Goal: Consume media (video, audio): Consume media (video, audio)

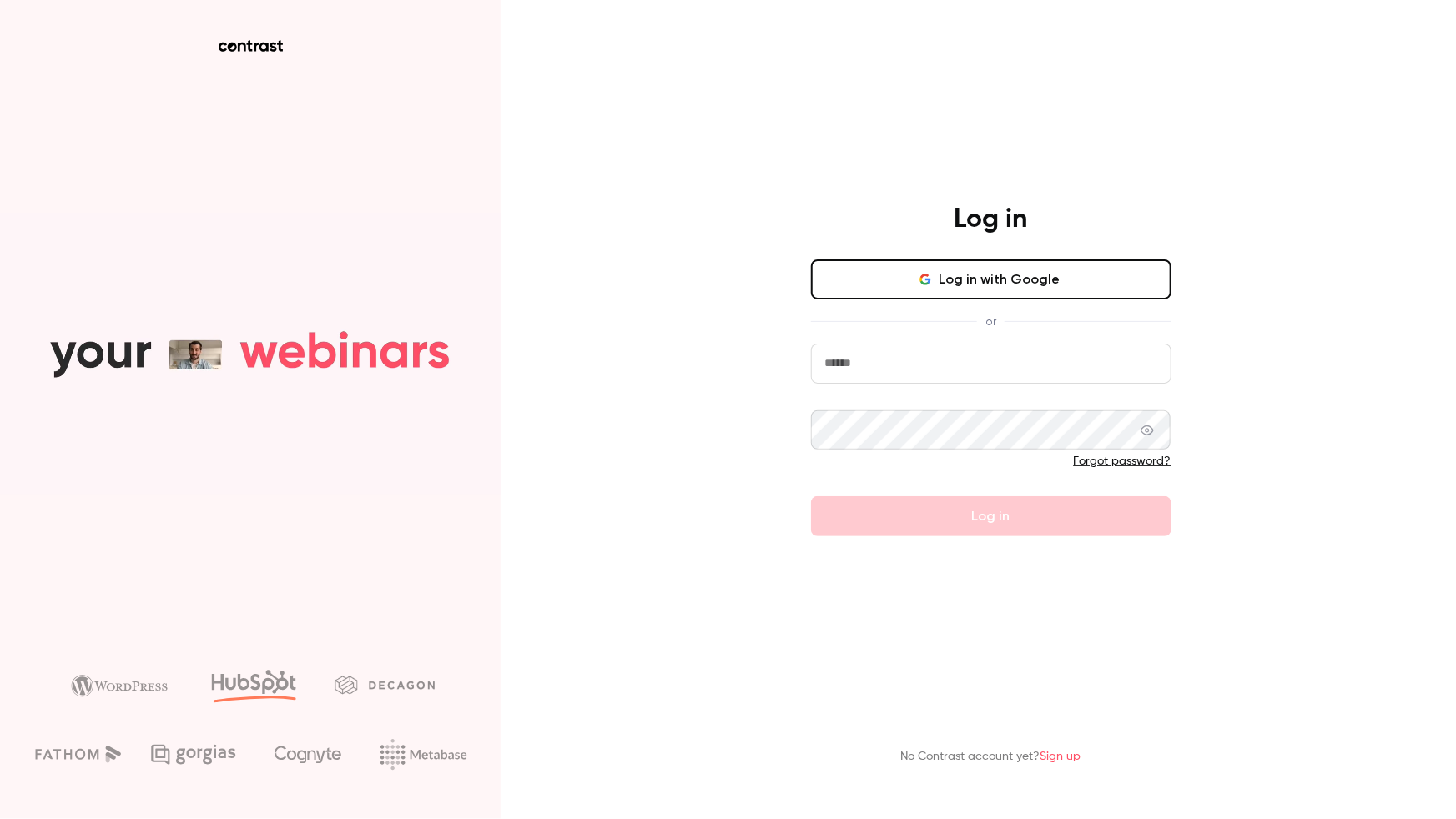
type input "**********"
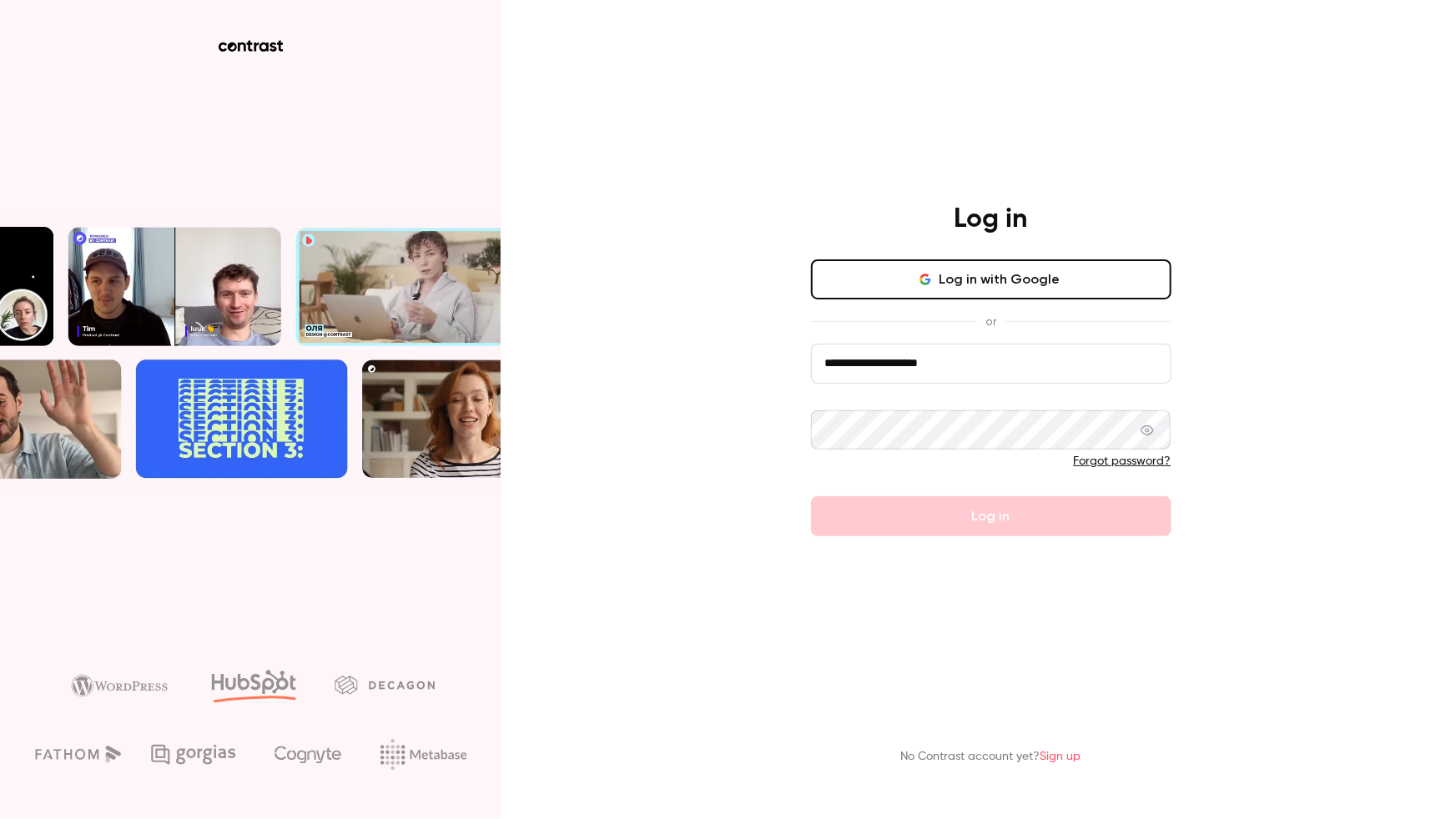
click at [961, 278] on button "Log in with Google" at bounding box center [991, 279] width 361 height 40
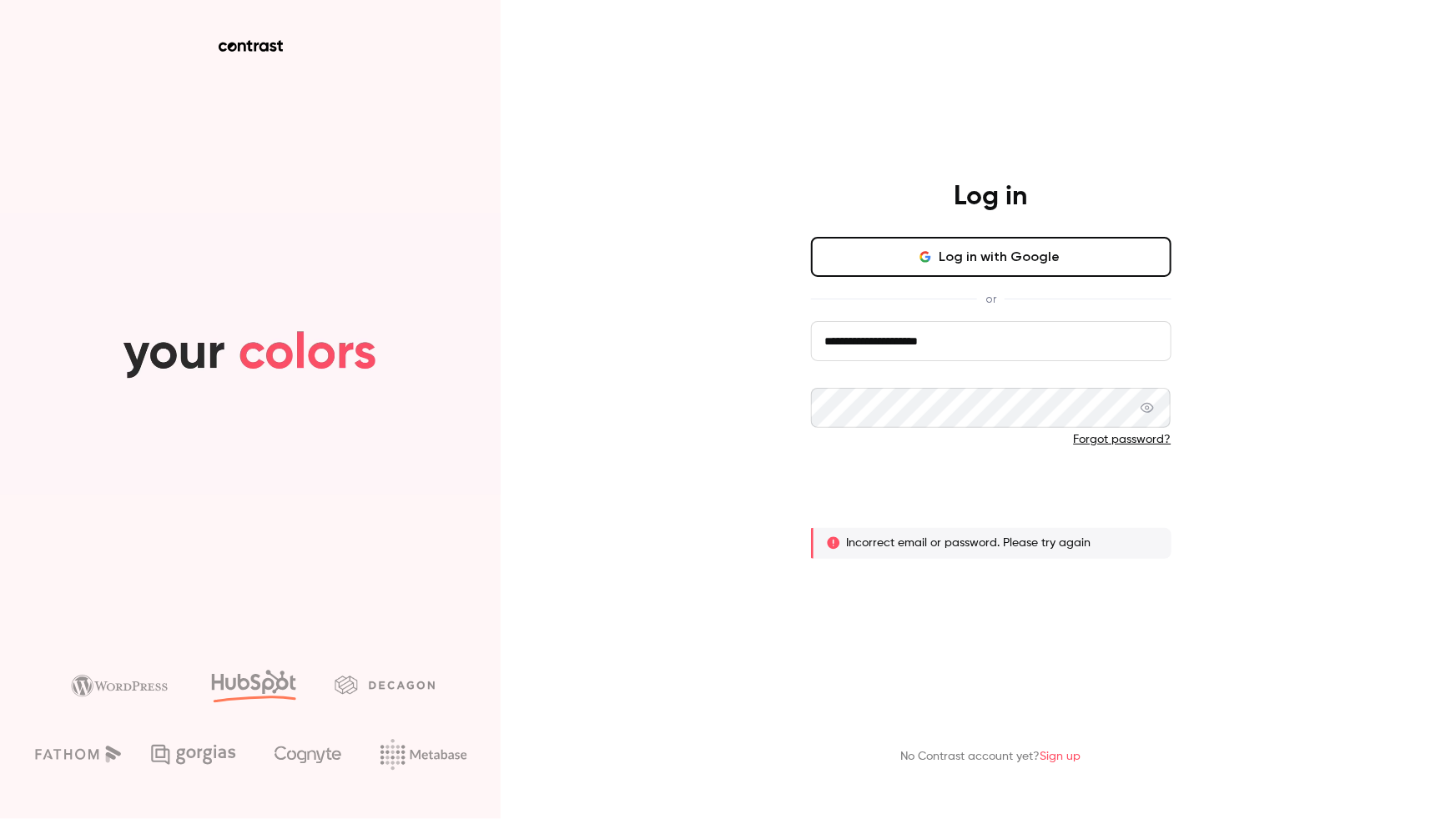
click at [1019, 503] on button "Log in" at bounding box center [991, 495] width 361 height 40
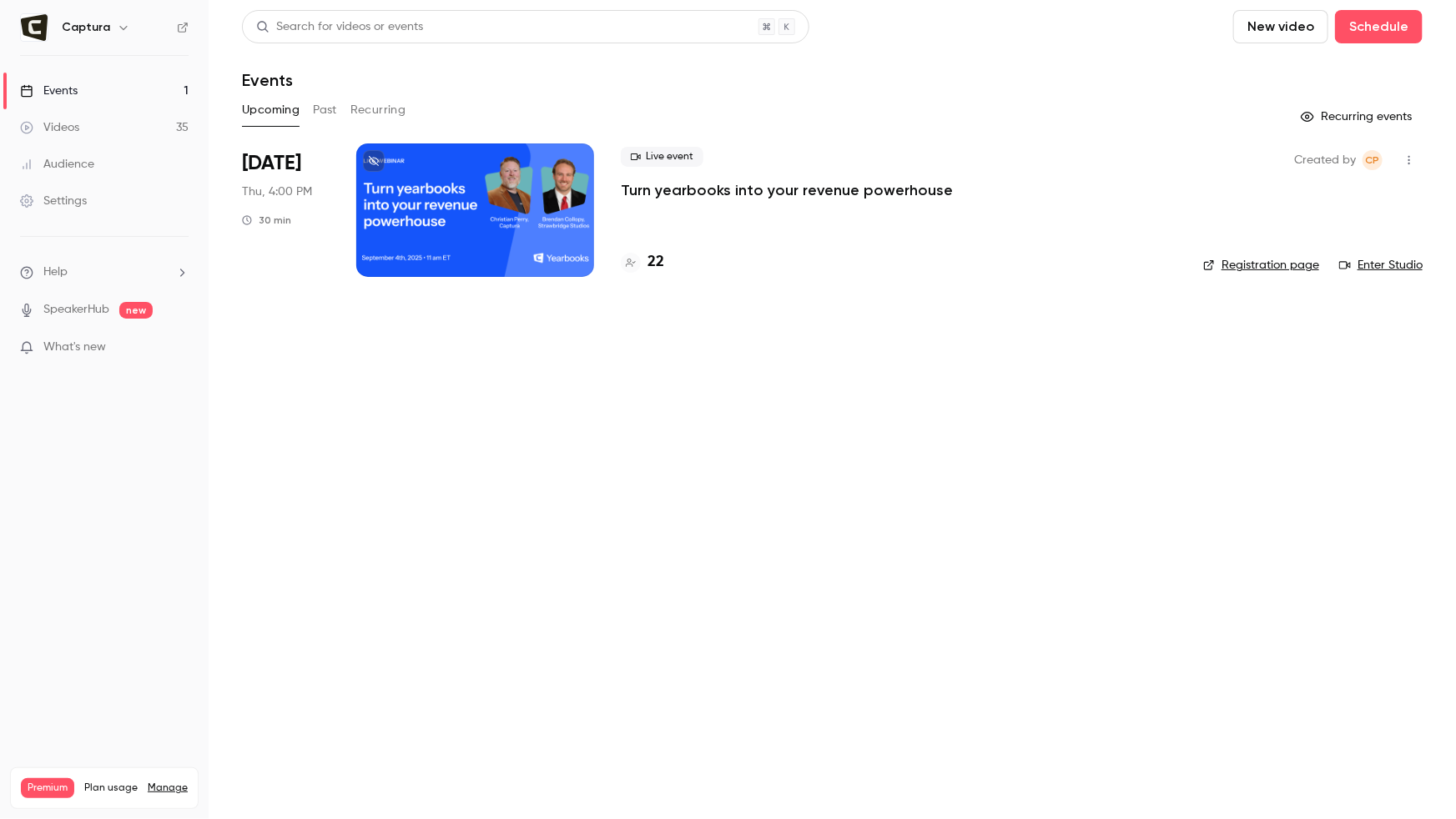
click at [100, 128] on link "Videos 35" at bounding box center [104, 127] width 209 height 36
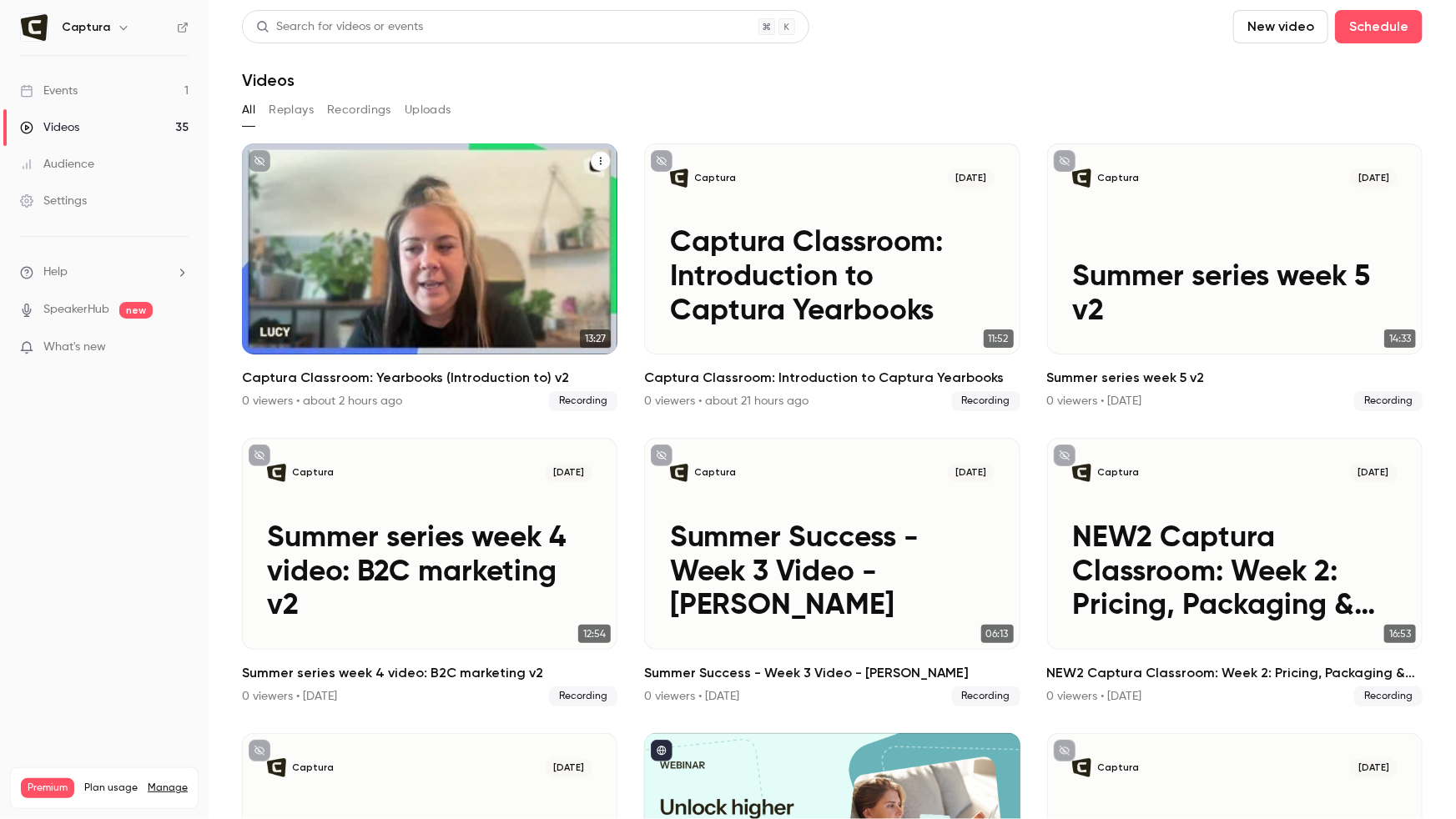
click at [603, 155] on button "Captura Classroom: Yearbooks (Introduction to) v2" at bounding box center [600, 161] width 20 height 20
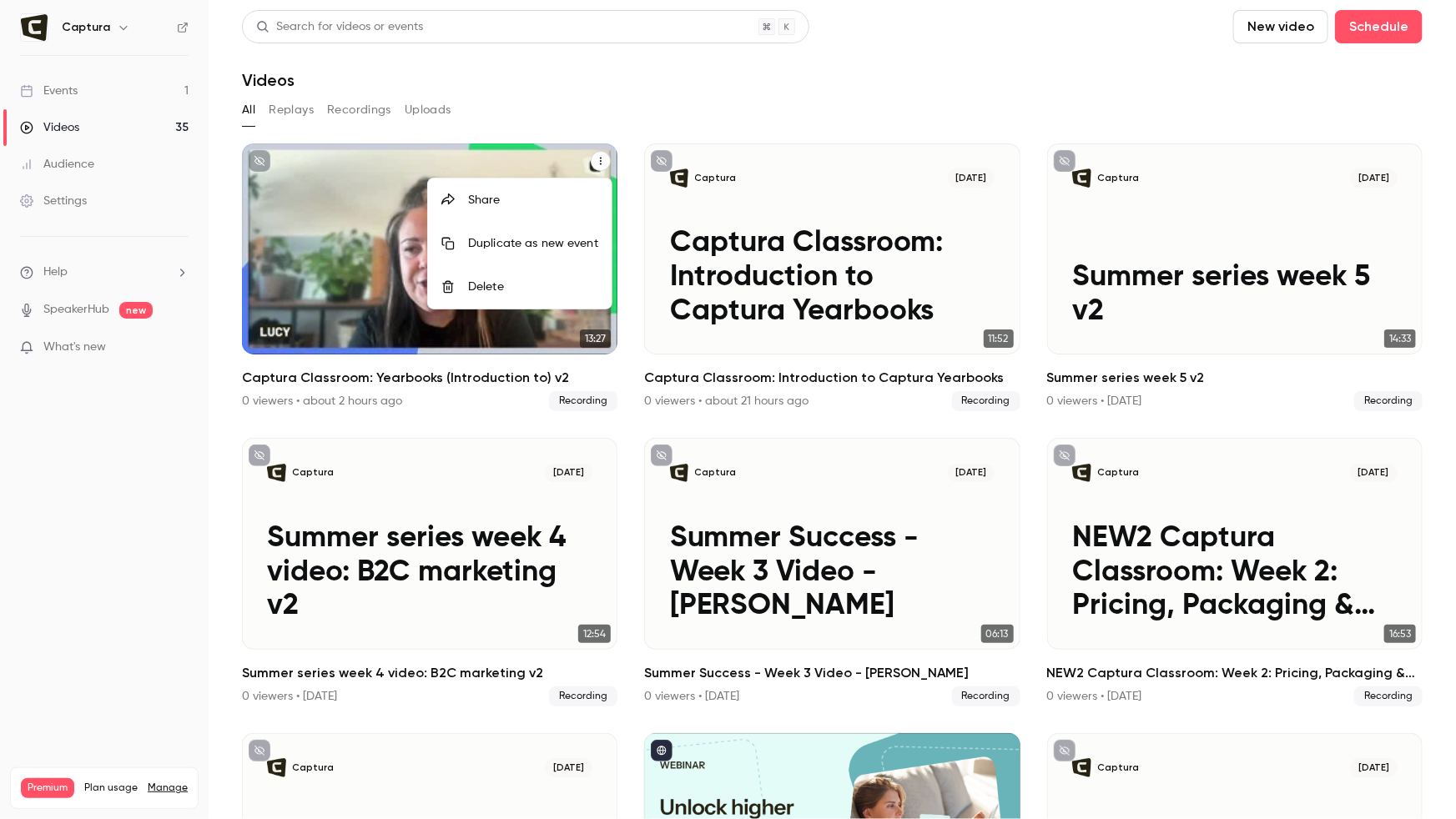
click at [296, 211] on div at bounding box center [728, 410] width 1456 height 819
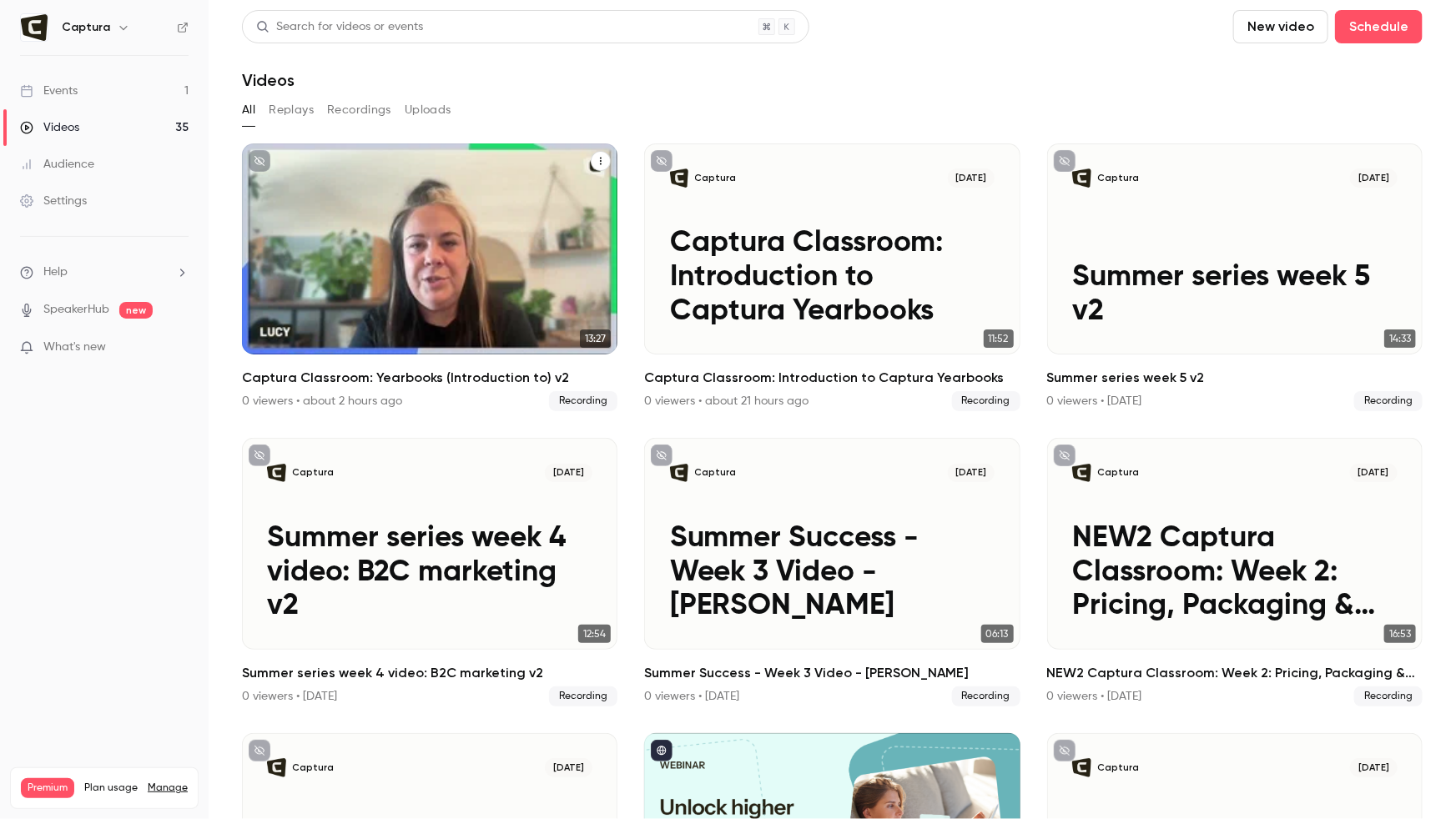
click at [328, 238] on p "Captura Classroom: Yearbooks (Introduction to) v2" at bounding box center [430, 277] width 325 height 101
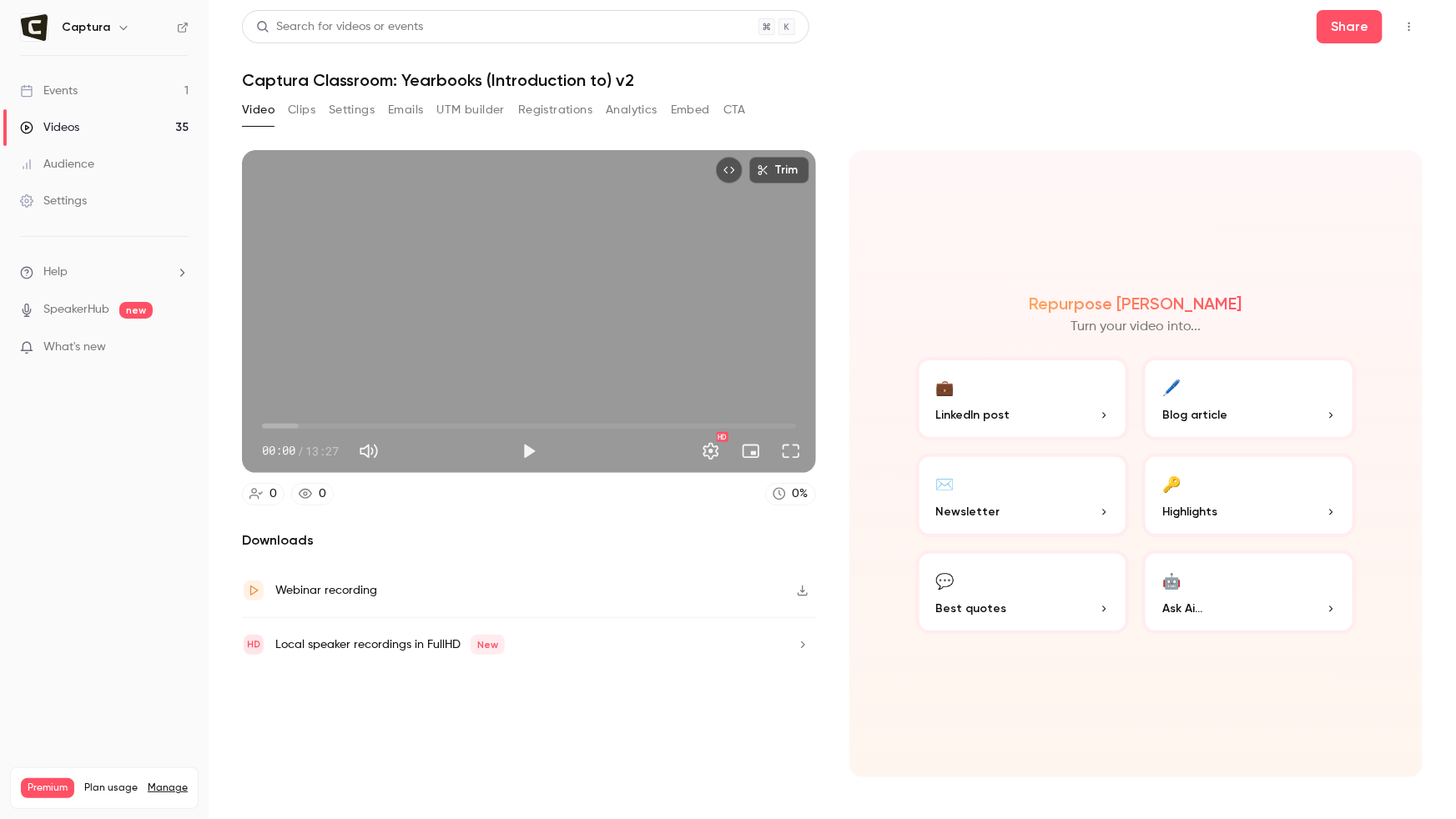
click at [805, 591] on icon "button" at bounding box center [803, 590] width 13 height 11
click at [122, 98] on link "Events 1" at bounding box center [104, 91] width 209 height 36
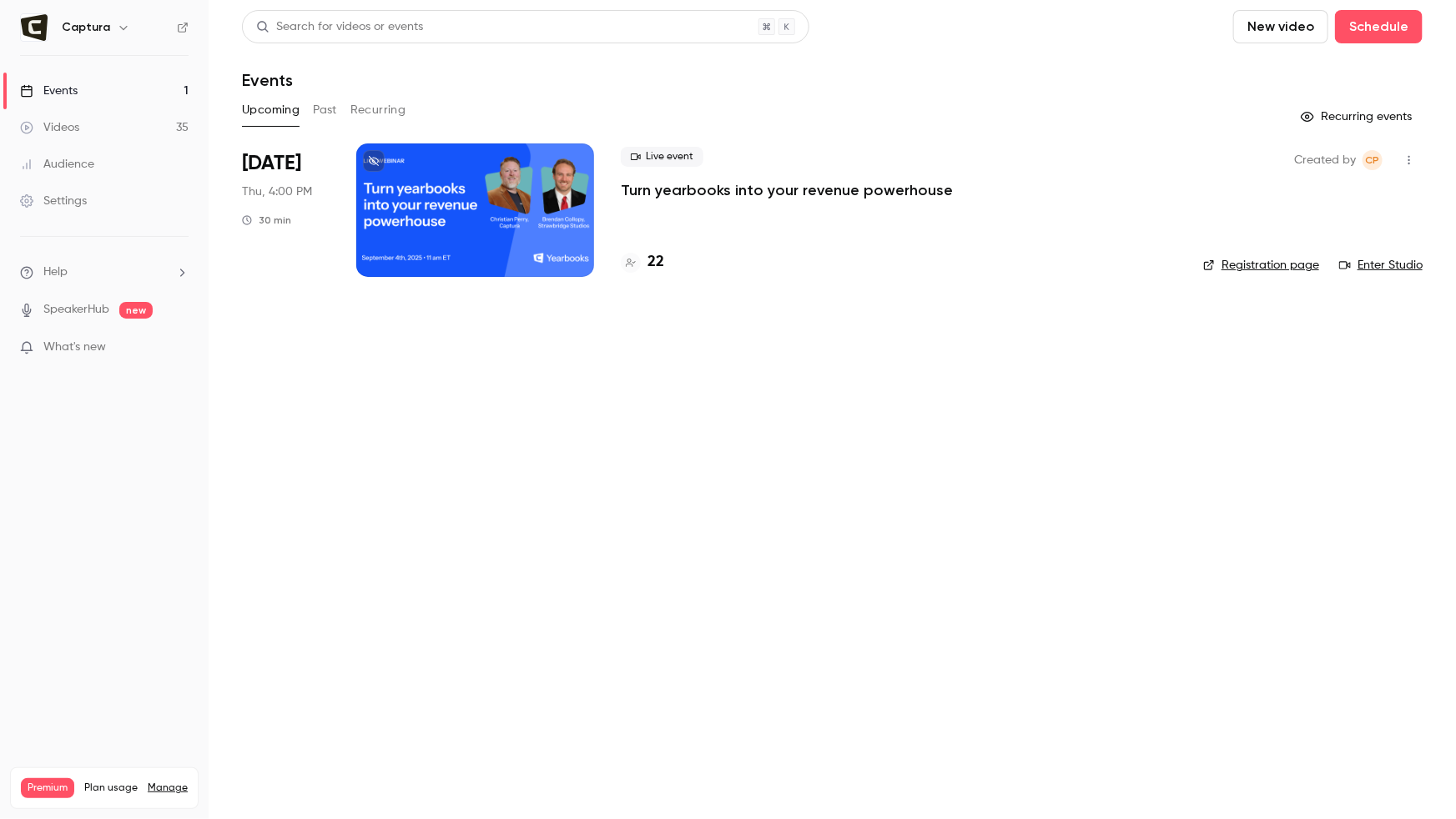
click at [1398, 261] on link "Enter Studio" at bounding box center [1380, 265] width 83 height 16
